Goal: Task Accomplishment & Management: Manage account settings

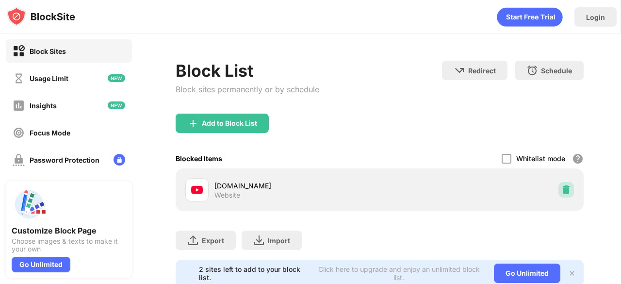
click at [562, 189] on img at bounding box center [567, 190] width 10 height 10
